Goal: Task Accomplishment & Management: Manage account settings

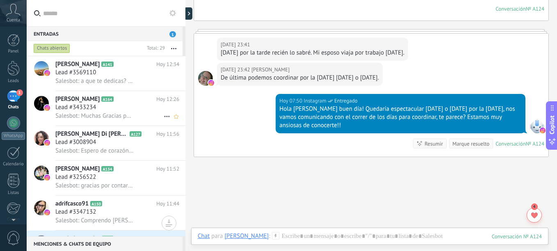
scroll to position [0, 0]
click at [89, 85] on h3 "Salesbot: a que te dedicas? sos Mama? 😊✨" at bounding box center [96, 81] width 83 height 8
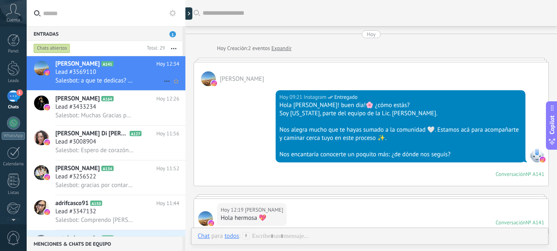
scroll to position [206, 0]
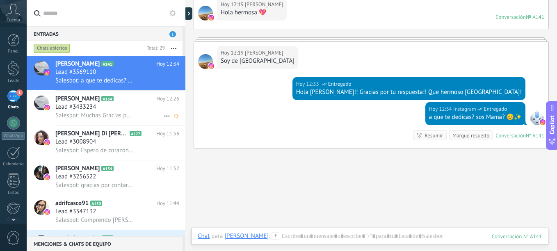
click at [92, 96] on span "[PERSON_NAME]" at bounding box center [77, 99] width 44 height 8
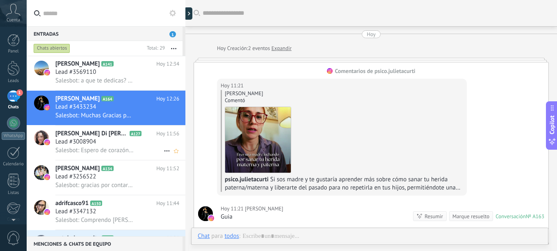
click at [111, 130] on h2 "Roxana Di Battista A127" at bounding box center [105, 134] width 101 height 8
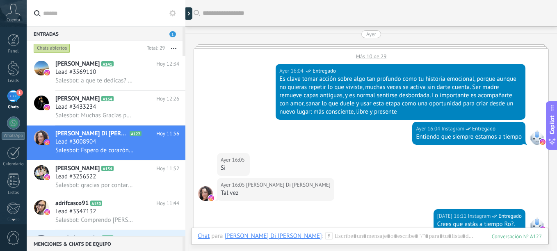
scroll to position [594, 0]
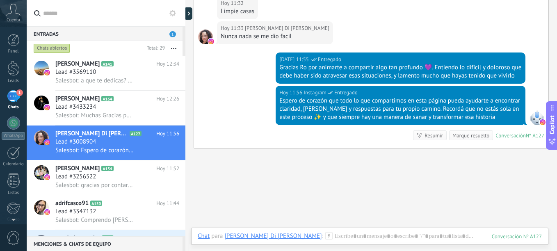
click at [170, 35] on span "1" at bounding box center [173, 34] width 7 height 6
click at [172, 35] on span "1" at bounding box center [173, 34] width 7 height 6
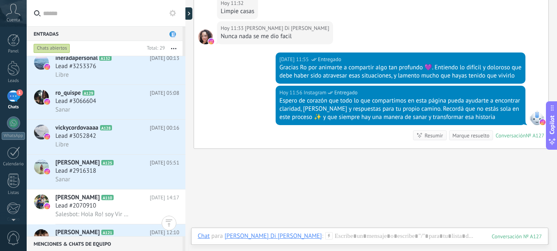
scroll to position [832, 0]
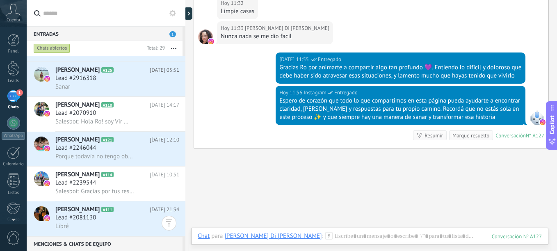
click at [134, 217] on div "Lead #2081130" at bounding box center [117, 218] width 124 height 8
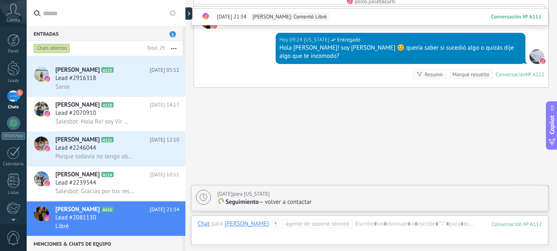
scroll to position [698, 0]
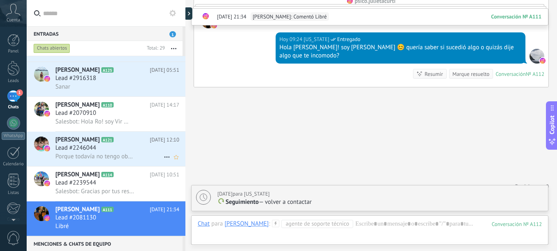
click at [157, 153] on div "Porque todavía no tengo obra social" at bounding box center [117, 156] width 124 height 9
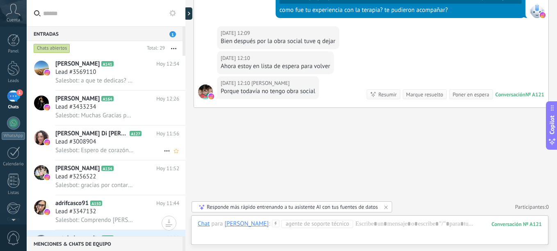
click at [145, 157] on div "Roxana Di Battista A127 Hoy 11:56 Lead #3008904 Salesbot: Espero de corazón que…" at bounding box center [120, 143] width 130 height 34
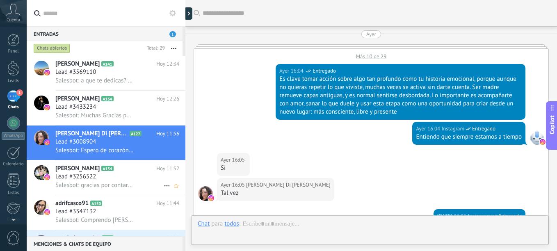
click at [113, 170] on span "A134" at bounding box center [107, 168] width 12 height 5
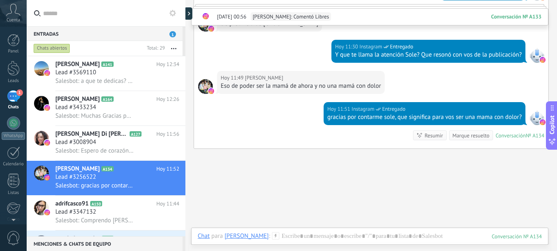
scroll to position [41, 0]
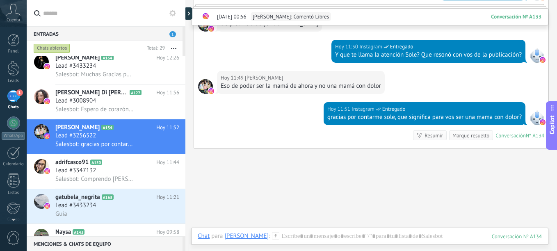
click at [17, 101] on div "1" at bounding box center [13, 96] width 13 height 12
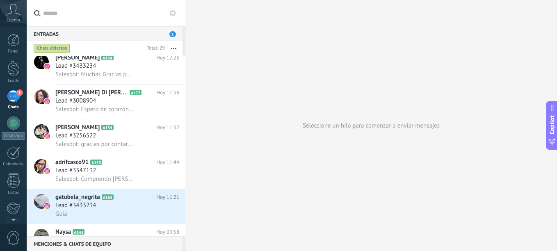
click at [91, 35] on div "Entradas 1" at bounding box center [105, 33] width 156 height 15
